Goal: Task Accomplishment & Management: Use online tool/utility

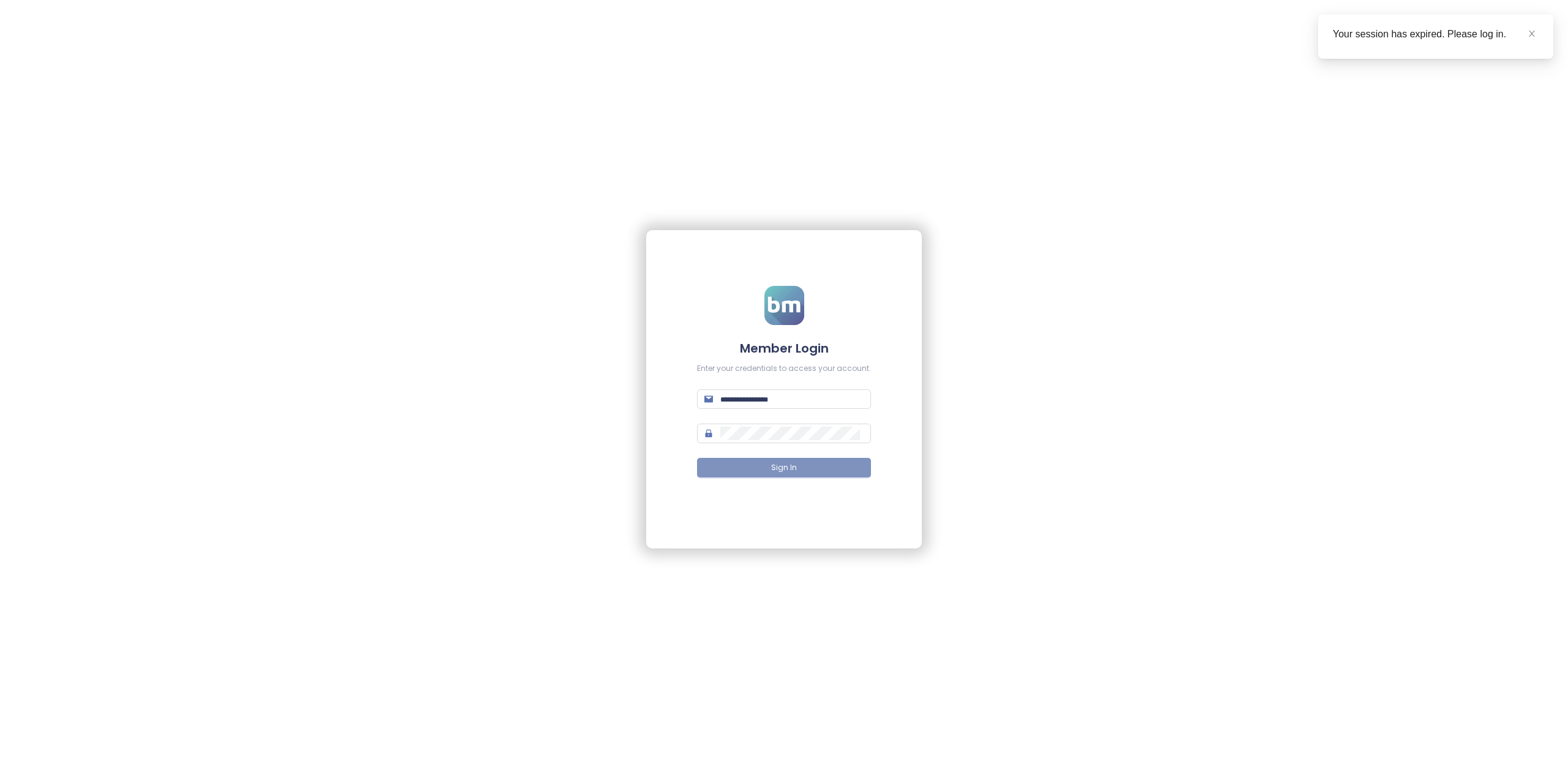
type input "**********"
click at [797, 473] on button "Sign In" at bounding box center [784, 468] width 174 height 20
